Goal: Communication & Community: Connect with others

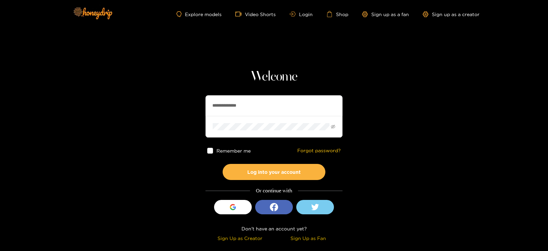
drag, startPoint x: 259, startPoint y: 107, endPoint x: 136, endPoint y: 113, distance: 122.4
click at [136, 113] on section "**********" at bounding box center [274, 121] width 548 height 243
type input "******"
click at [223, 164] on button "Log into your account" at bounding box center [274, 172] width 103 height 16
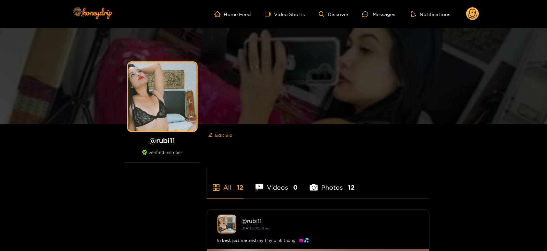
click at [456, 12] on ul "Home Feed Video Shorts Discover Messages Notifications" at bounding box center [346, 14] width 265 height 14
click at [461, 12] on ul "Home Feed Video Shorts Discover Messages Notifications" at bounding box center [346, 14] width 265 height 14
click at [465, 14] on ul "Home Feed Video Shorts Discover Messages Notifications" at bounding box center [346, 14] width 265 height 14
click at [473, 21] on div "Home Feed Video Shorts Discover Messages Notifications 0 videos discover messag…" at bounding box center [273, 14] width 411 height 28
click at [371, 18] on div "Messages" at bounding box center [378, 14] width 33 height 8
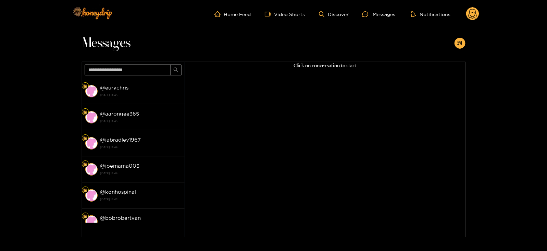
click at [146, 92] on strong "[DATE] 14:45" at bounding box center [140, 95] width 81 height 6
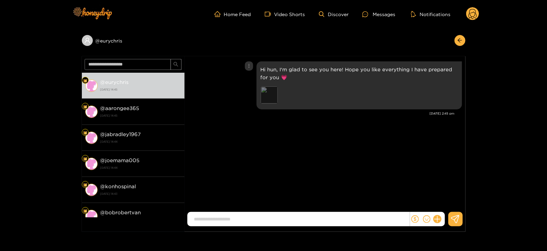
click at [261, 90] on div "Preview" at bounding box center [269, 94] width 17 height 17
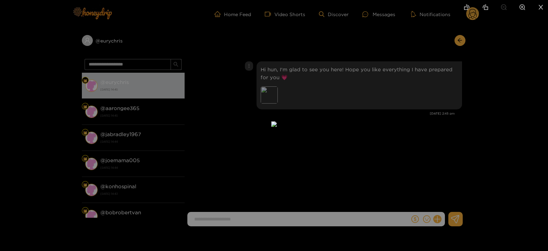
click at [454, 124] on div at bounding box center [274, 125] width 548 height 251
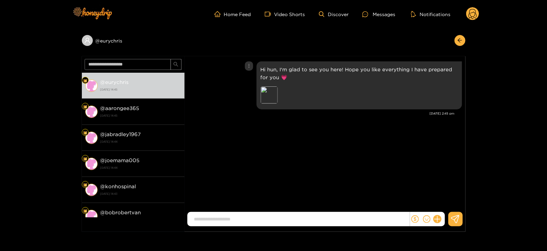
click at [410, 75] on p "Hi hun, I'm glad to see you here! Hope you like everything I have prepared for …" at bounding box center [359, 73] width 197 height 16
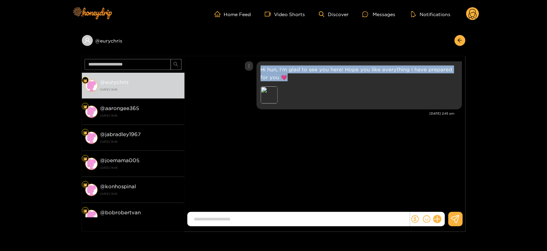
click at [410, 75] on p "Hi hun, I'm glad to see you here! Hope you like everything I have prepared for …" at bounding box center [359, 73] width 197 height 16
copy p "Hi hun, I'm glad to see you here! Hope you like everything I have prepared for …"
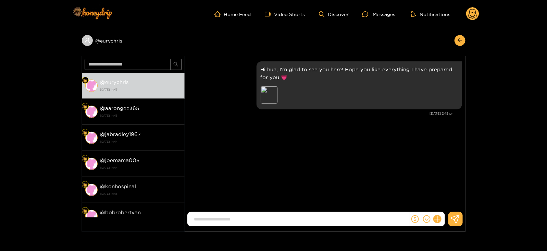
click at [468, 13] on circle at bounding box center [472, 13] width 13 height 13
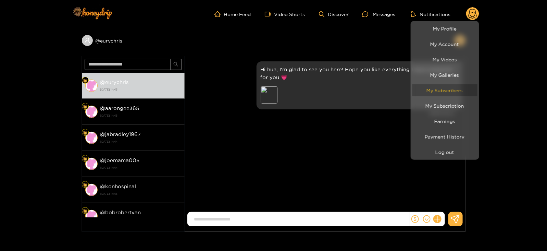
click at [440, 91] on link "My Subscribers" at bounding box center [444, 90] width 65 height 12
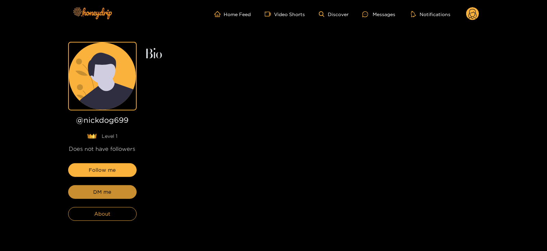
click at [123, 188] on button "DM me" at bounding box center [102, 192] width 68 height 14
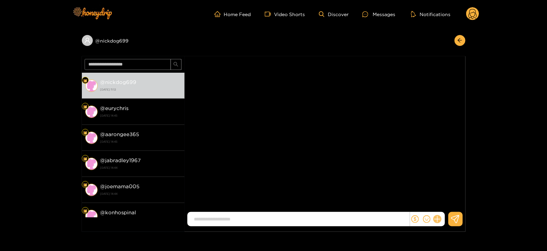
click at [438, 220] on icon at bounding box center [437, 219] width 8 height 8
click at [454, 203] on button at bounding box center [450, 202] width 24 height 15
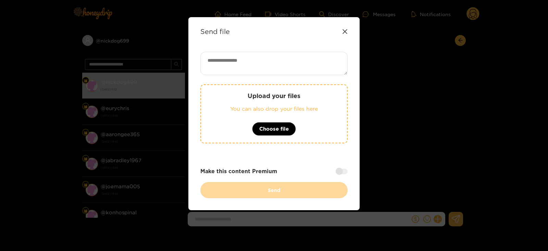
click at [226, 85] on div "Upload your files You can also drop your files here Choose file" at bounding box center [273, 113] width 147 height 59
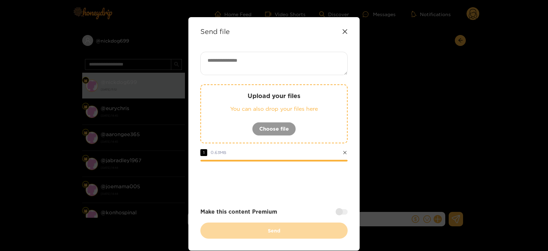
click at [234, 73] on textarea at bounding box center [273, 63] width 147 height 23
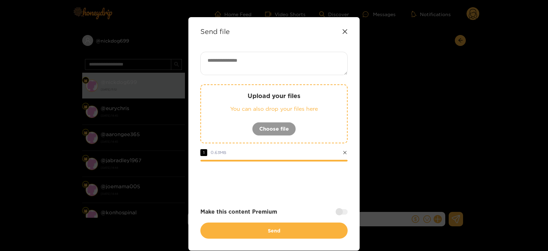
paste textarea "**********"
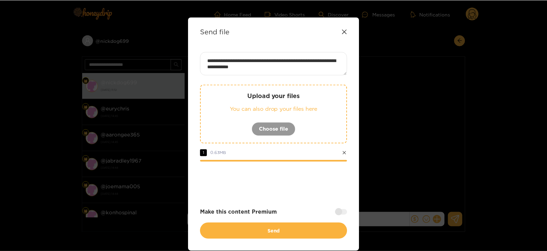
scroll to position [7, 0]
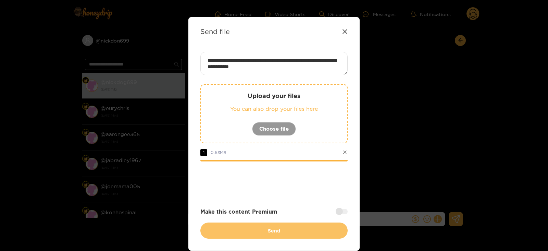
type textarea "**********"
click at [237, 234] on button "Send" at bounding box center [273, 230] width 147 height 16
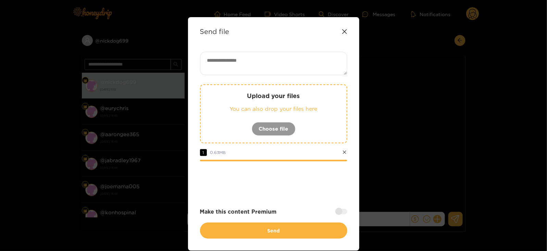
scroll to position [0, 0]
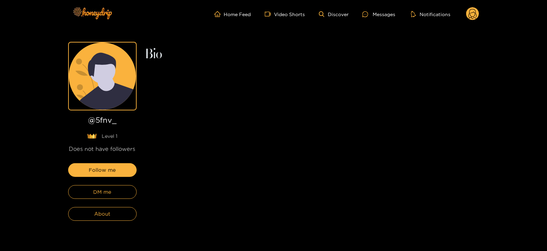
click at [102, 182] on div "Follow me DM me About" at bounding box center [102, 192] width 68 height 58
click at [101, 186] on button "DM me" at bounding box center [102, 192] width 68 height 14
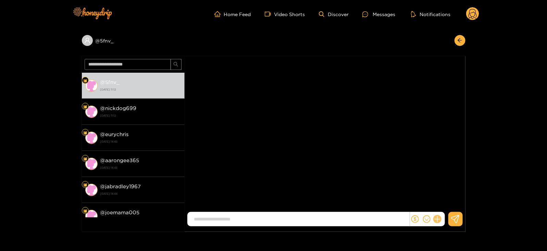
click at [437, 218] on icon at bounding box center [437, 219] width 7 height 7
click at [448, 204] on icon at bounding box center [450, 202] width 7 height 7
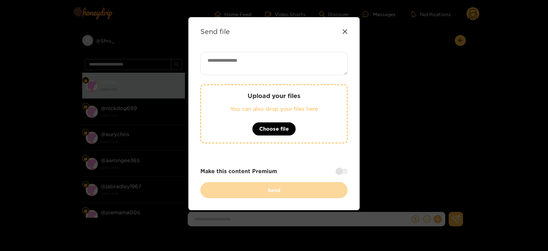
click at [231, 59] on textarea at bounding box center [273, 63] width 147 height 23
paste textarea "**********"
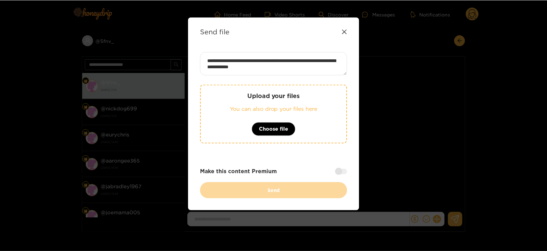
scroll to position [7, 0]
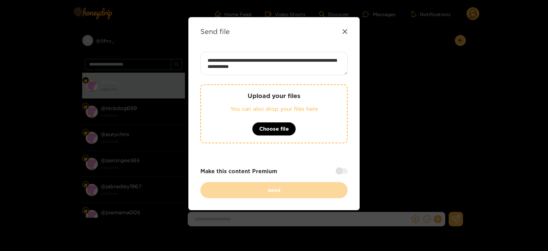
type textarea "**********"
click at [231, 127] on div "Upload your files You can also drop your files here Choose file" at bounding box center [273, 113] width 147 height 59
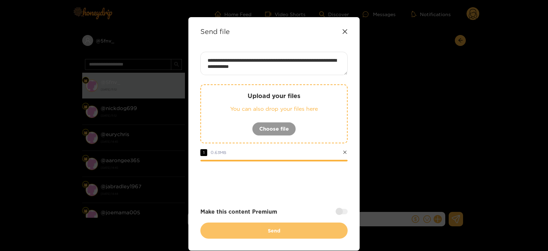
click at [235, 225] on button "Send" at bounding box center [273, 230] width 147 height 16
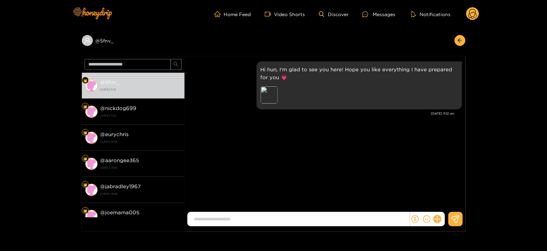
scroll to position [0, 0]
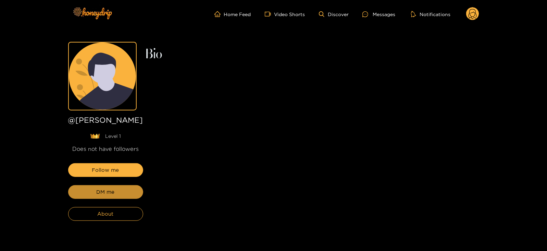
click at [101, 196] on button "DM me" at bounding box center [105, 192] width 75 height 14
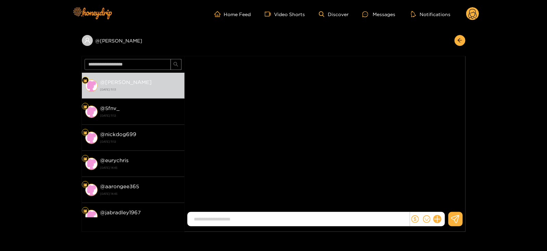
click at [434, 214] on div at bounding box center [427, 219] width 35 height 14
click at [435, 216] on button at bounding box center [437, 219] width 12 height 12
click at [447, 205] on icon at bounding box center [450, 202] width 7 height 7
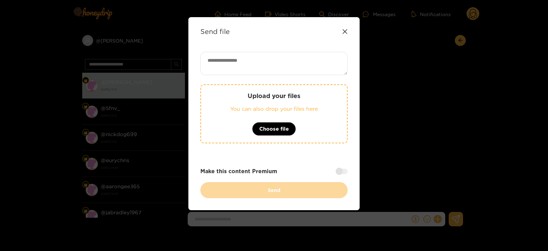
click at [223, 74] on textarea at bounding box center [273, 63] width 147 height 23
paste textarea "**********"
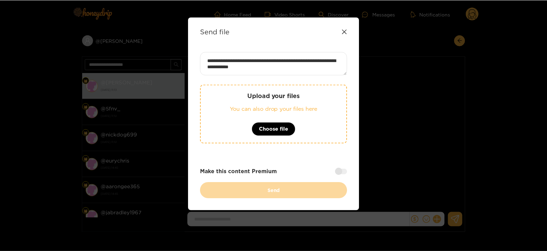
scroll to position [7, 0]
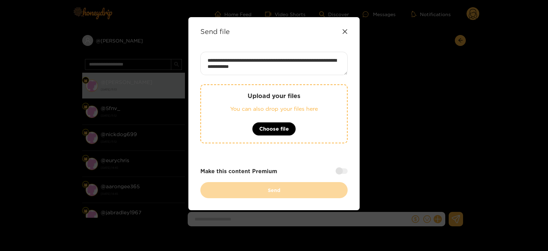
type textarea "**********"
click at [231, 114] on div "Upload your files You can also drop your files here Choose file" at bounding box center [273, 113] width 147 height 59
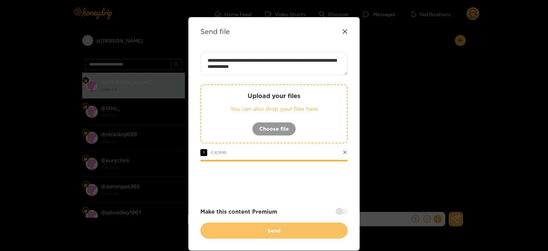
click at [220, 227] on button "Send" at bounding box center [273, 230] width 147 height 16
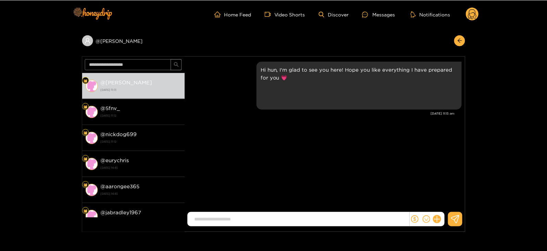
scroll to position [0, 0]
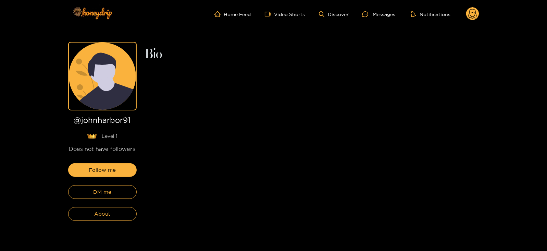
click at [115, 192] on button "DM me" at bounding box center [102, 192] width 68 height 14
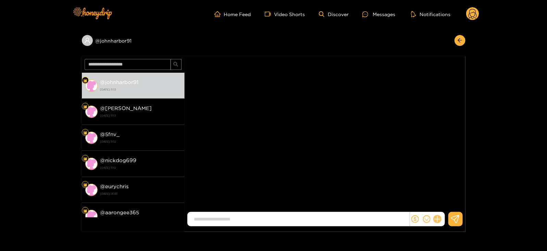
click at [437, 221] on icon at bounding box center [437, 219] width 8 height 8
click at [447, 203] on icon at bounding box center [450, 202] width 7 height 7
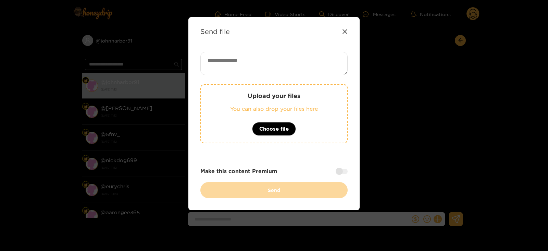
click at [254, 74] on textarea at bounding box center [273, 63] width 147 height 23
paste textarea "**********"
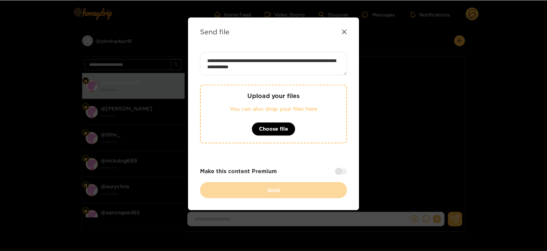
scroll to position [7, 0]
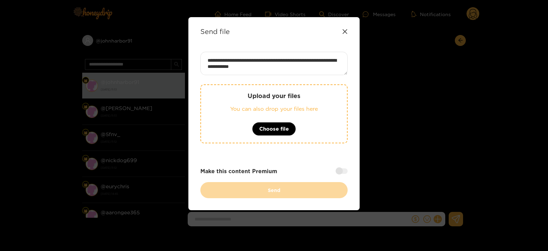
type textarea "**********"
click at [253, 119] on div "Upload your files You can also drop your files here Choose file" at bounding box center [273, 113] width 147 height 59
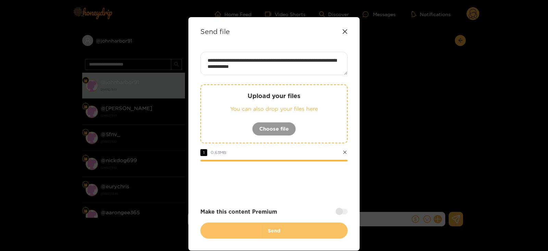
click at [218, 228] on button "Send" at bounding box center [273, 230] width 147 height 16
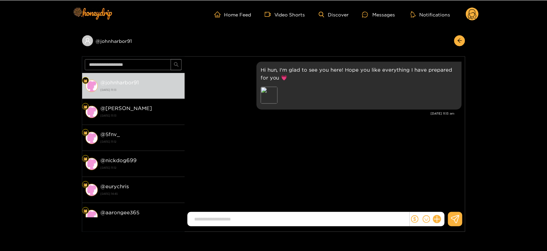
scroll to position [0, 0]
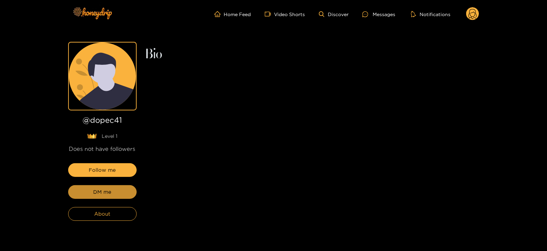
click at [114, 196] on button "DM me" at bounding box center [102, 192] width 68 height 14
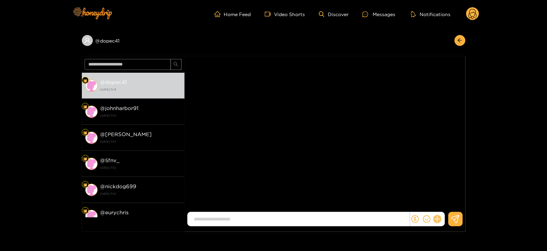
click at [439, 220] on icon at bounding box center [437, 219] width 8 height 8
click at [446, 206] on button at bounding box center [450, 202] width 24 height 15
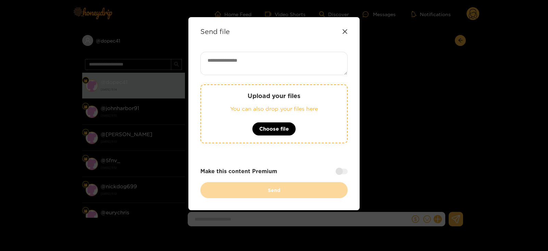
click at [227, 67] on textarea at bounding box center [273, 63] width 147 height 23
paste textarea "**********"
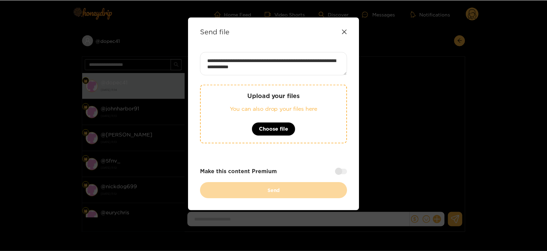
scroll to position [7, 0]
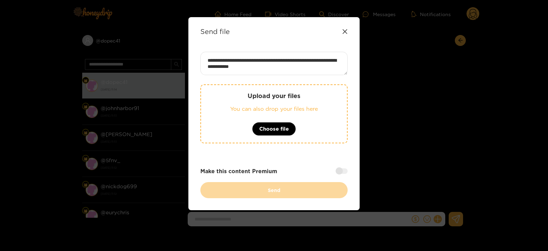
type textarea "**********"
click at [248, 124] on div "Upload your files You can also drop your files here Choose file" at bounding box center [273, 113] width 147 height 59
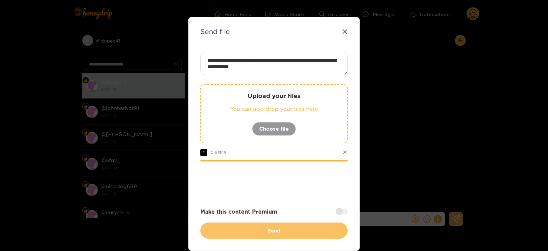
click at [232, 228] on button "Send" at bounding box center [273, 230] width 147 height 16
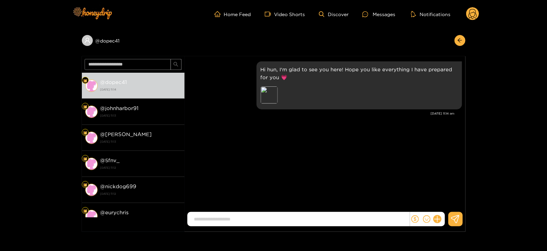
scroll to position [0, 0]
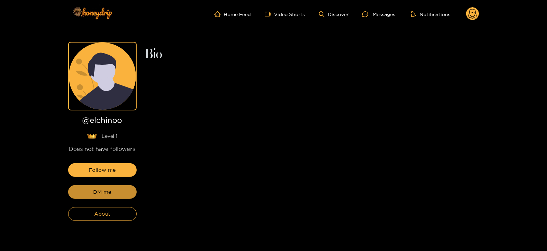
click at [93, 196] on button "DM me" at bounding box center [102, 192] width 68 height 14
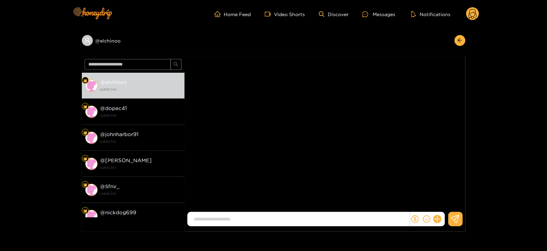
click at [442, 220] on div at bounding box center [427, 219] width 35 height 14
click at [440, 219] on icon at bounding box center [437, 219] width 7 height 7
click at [450, 200] on icon at bounding box center [450, 202] width 7 height 7
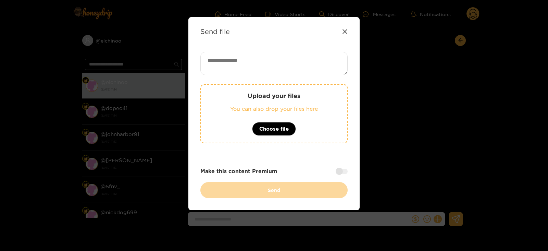
click at [240, 53] on textarea at bounding box center [273, 63] width 147 height 23
paste textarea "**********"
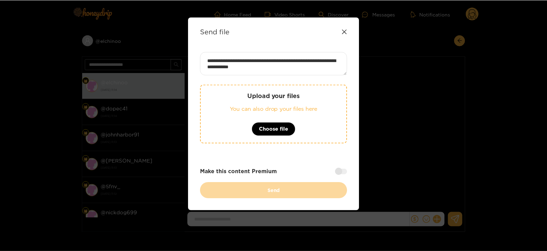
scroll to position [7, 0]
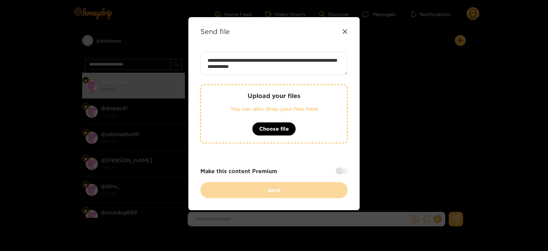
type textarea "**********"
click at [229, 92] on p "Upload your files" at bounding box center [274, 96] width 118 height 8
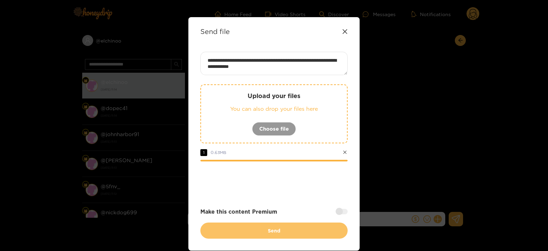
click at [221, 228] on button "Send" at bounding box center [273, 230] width 147 height 16
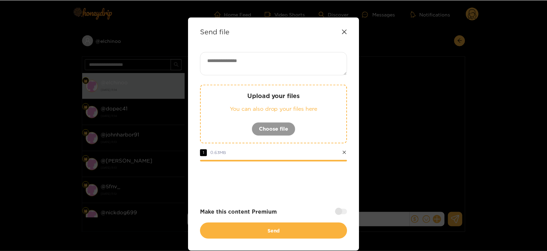
scroll to position [0, 0]
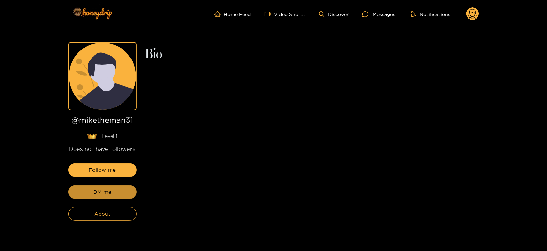
click at [117, 188] on button "DM me" at bounding box center [102, 192] width 68 height 14
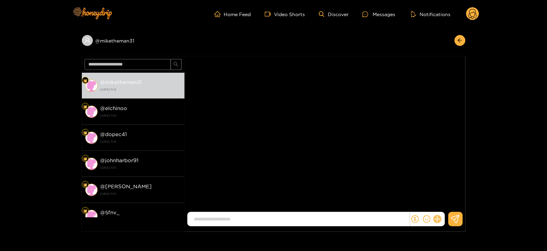
click at [438, 216] on icon at bounding box center [437, 219] width 8 height 8
click at [443, 206] on button at bounding box center [450, 202] width 24 height 15
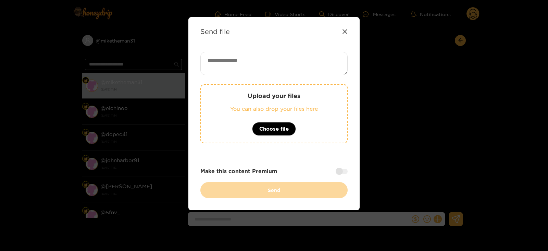
click at [255, 72] on textarea at bounding box center [273, 63] width 147 height 23
paste textarea "**********"
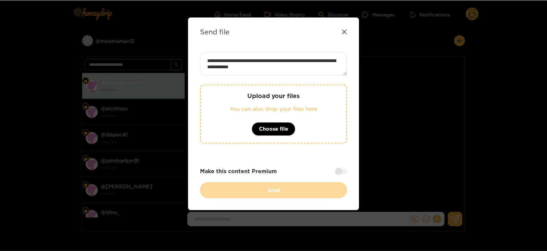
scroll to position [7, 0]
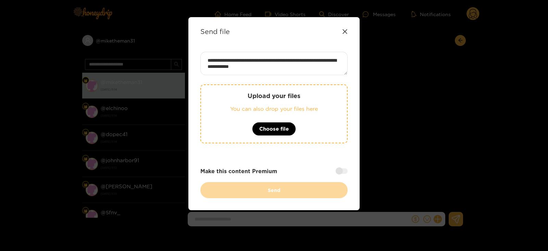
type textarea "**********"
click at [238, 108] on p "You can also drop your files here" at bounding box center [274, 109] width 118 height 8
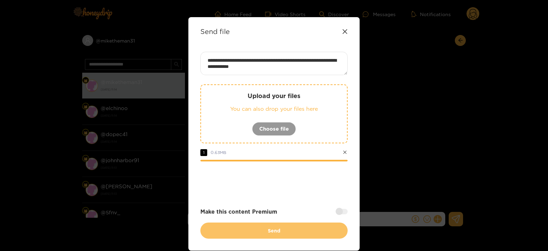
click at [225, 224] on button "Send" at bounding box center [273, 230] width 147 height 16
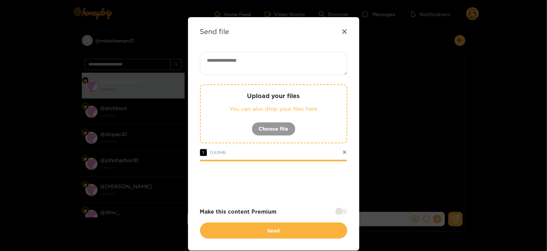
scroll to position [0, 0]
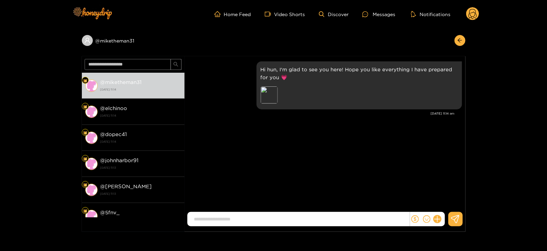
click at [10, 1] on header "Home Feed Video Shorts Discover Messages Notifications 0" at bounding box center [273, 14] width 547 height 28
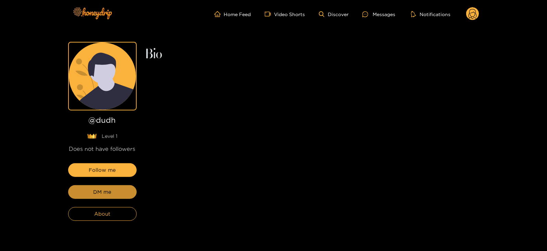
click at [108, 186] on button "DM me" at bounding box center [102, 192] width 68 height 14
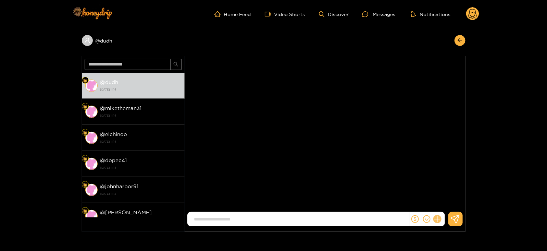
click at [437, 217] on icon at bounding box center [437, 219] width 8 height 8
click at [442, 205] on button at bounding box center [450, 202] width 24 height 15
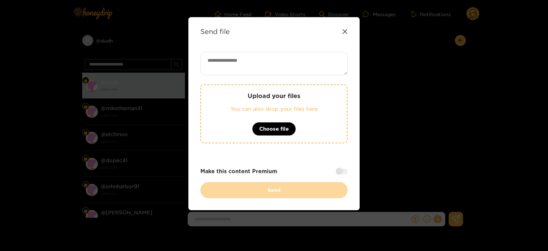
click at [220, 59] on textarea at bounding box center [273, 63] width 147 height 23
paste textarea "**********"
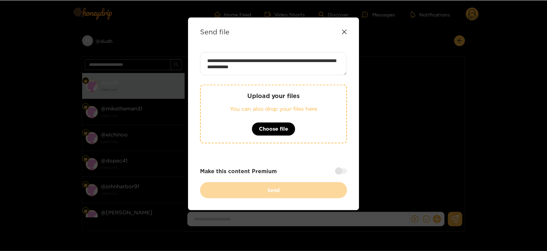
scroll to position [7, 0]
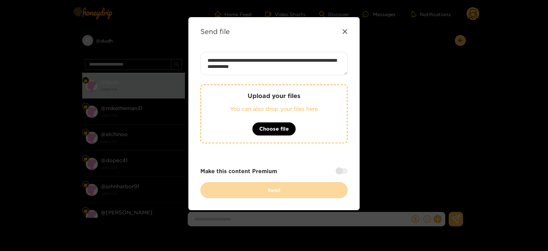
type textarea "**********"
click at [243, 127] on div "Upload your files You can also drop your files here Choose file" at bounding box center [273, 113] width 147 height 59
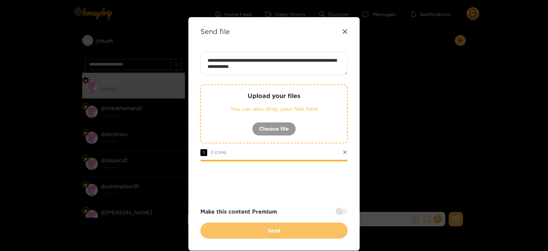
click at [220, 228] on button "Send" at bounding box center [273, 230] width 147 height 16
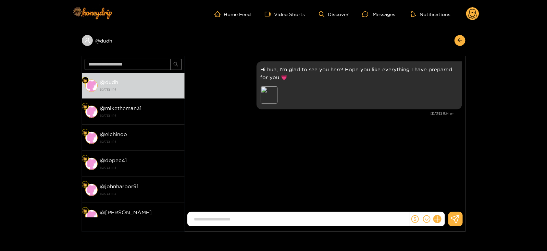
scroll to position [0, 0]
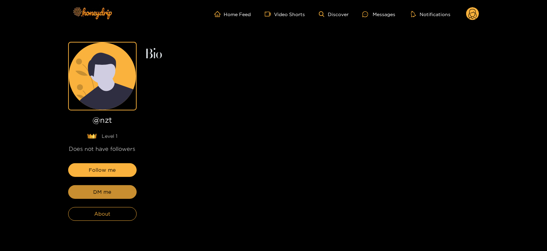
click at [104, 192] on span "DM me" at bounding box center [102, 192] width 18 height 8
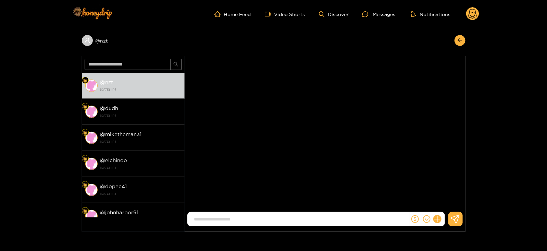
click at [437, 212] on div at bounding box center [427, 219] width 35 height 14
click at [437, 215] on icon at bounding box center [437, 219] width 8 height 8
click at [445, 201] on button at bounding box center [450, 202] width 24 height 15
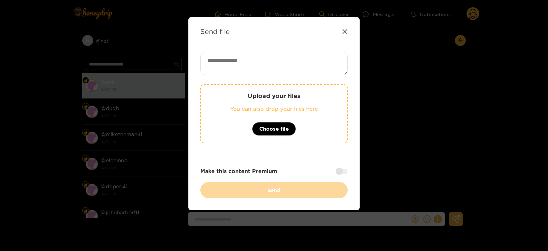
click at [276, 70] on textarea at bounding box center [273, 63] width 147 height 23
paste textarea "**********"
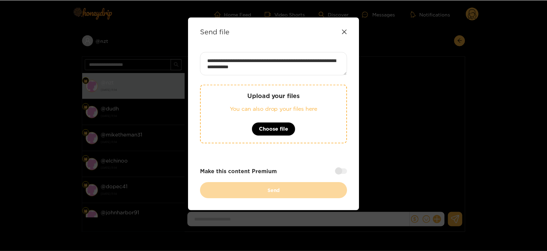
scroll to position [7, 0]
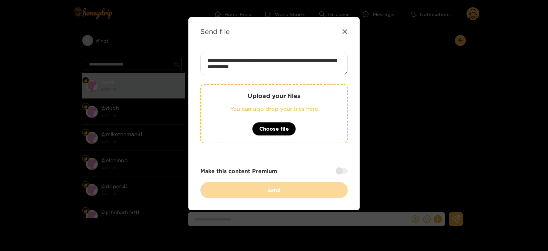
type textarea "**********"
click at [290, 102] on div "Upload your files You can also drop your files here Choose file" at bounding box center [273, 113] width 147 height 59
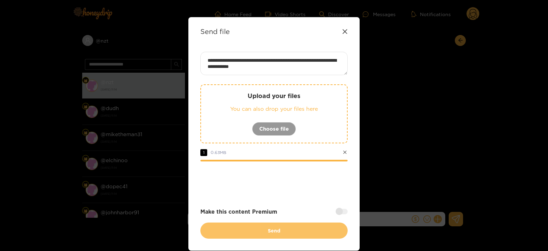
click at [234, 231] on button "Send" at bounding box center [273, 230] width 147 height 16
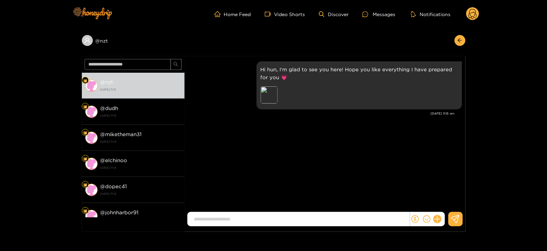
scroll to position [0, 0]
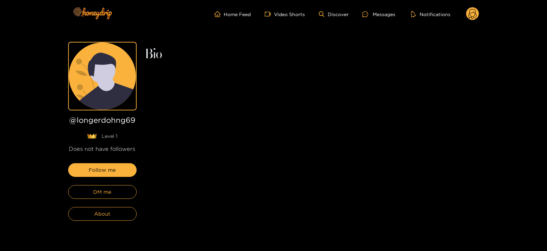
click at [129, 179] on div "Follow me DM me About" at bounding box center [102, 192] width 68 height 58
click at [118, 195] on button "DM me" at bounding box center [102, 192] width 68 height 14
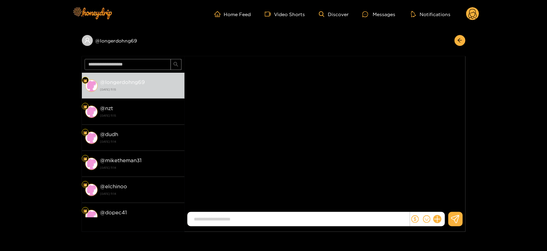
click at [440, 222] on button at bounding box center [437, 219] width 12 height 12
click at [450, 206] on button at bounding box center [450, 202] width 24 height 15
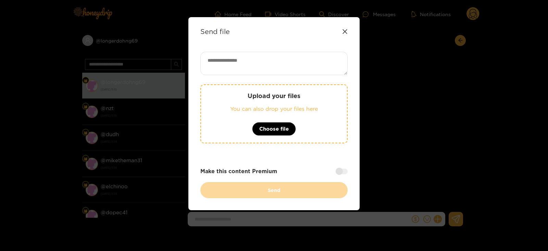
click at [253, 37] on div "Send file Upload your files You can also drop your files here Choose file Make …" at bounding box center [273, 113] width 171 height 193
paste textarea "**********"
click at [253, 59] on textarea "**********" at bounding box center [273, 63] width 147 height 23
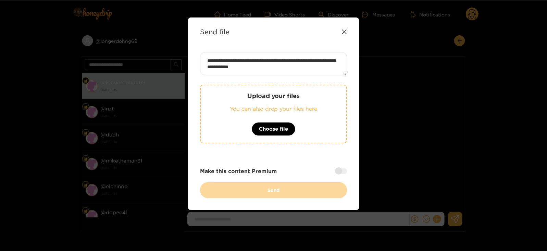
scroll to position [7, 0]
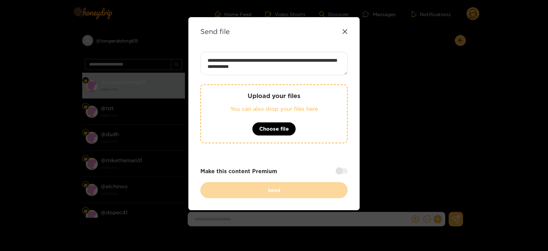
type textarea "**********"
click at [256, 100] on div "Upload your files You can also drop your files here Choose file" at bounding box center [273, 113] width 147 height 59
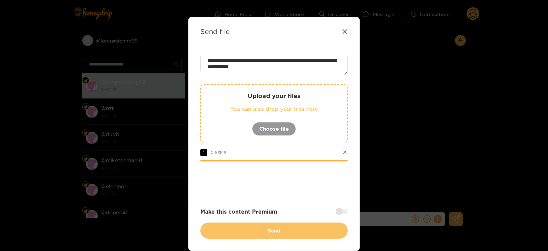
click at [236, 237] on button "Send" at bounding box center [273, 230] width 147 height 16
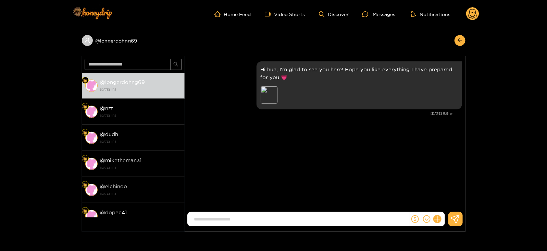
scroll to position [0, 0]
click at [467, 18] on icon at bounding box center [472, 14] width 13 height 14
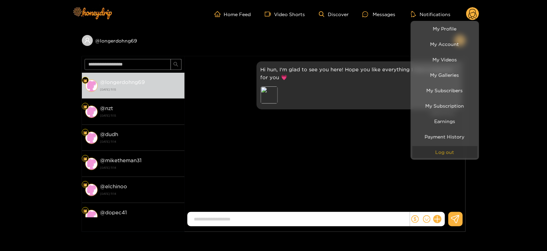
click at [429, 151] on button "Log out" at bounding box center [444, 152] width 65 height 12
